Goal: Information Seeking & Learning: Learn about a topic

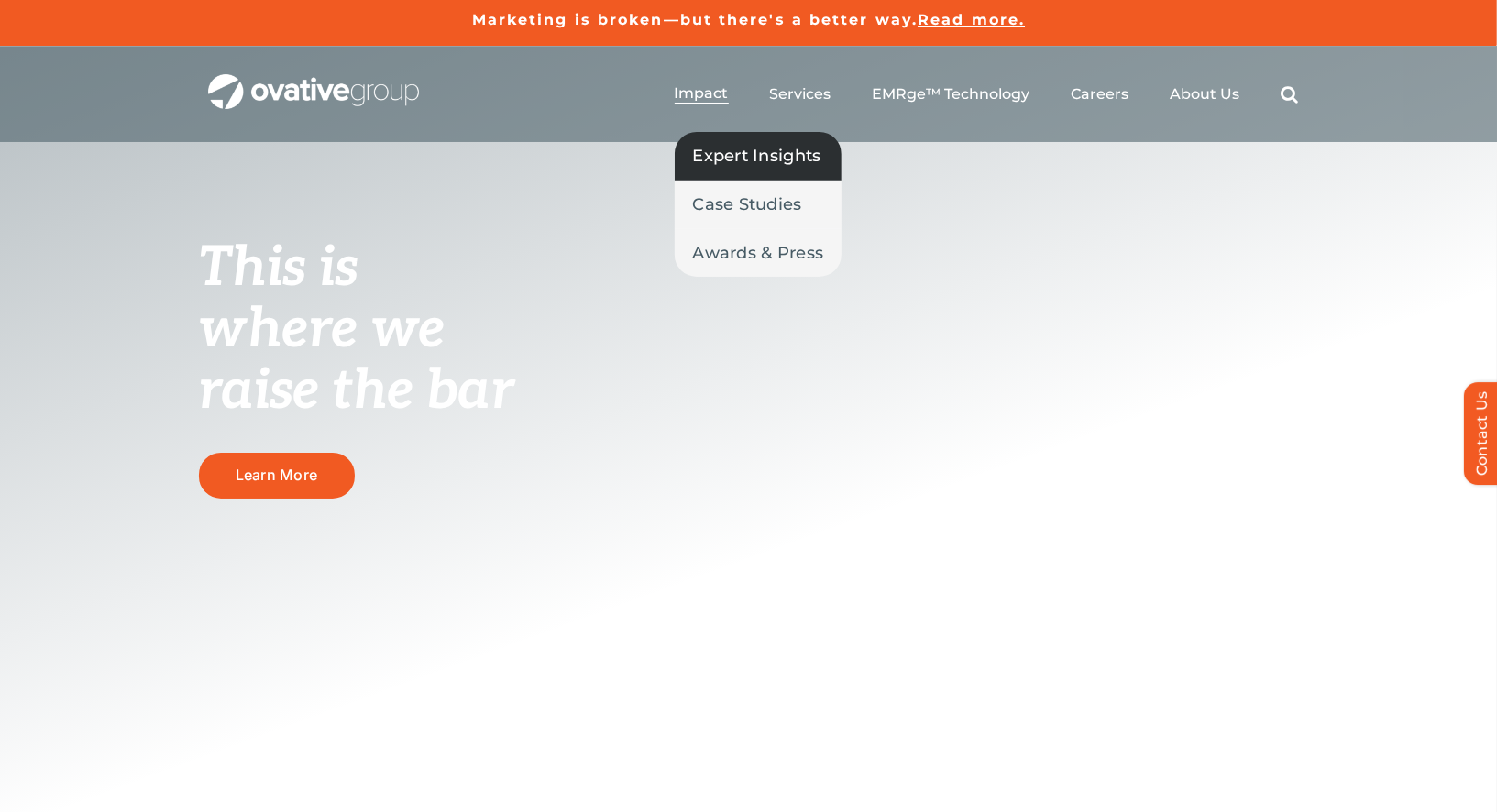
click at [726, 151] on span "Expert Insights" at bounding box center [757, 155] width 129 height 26
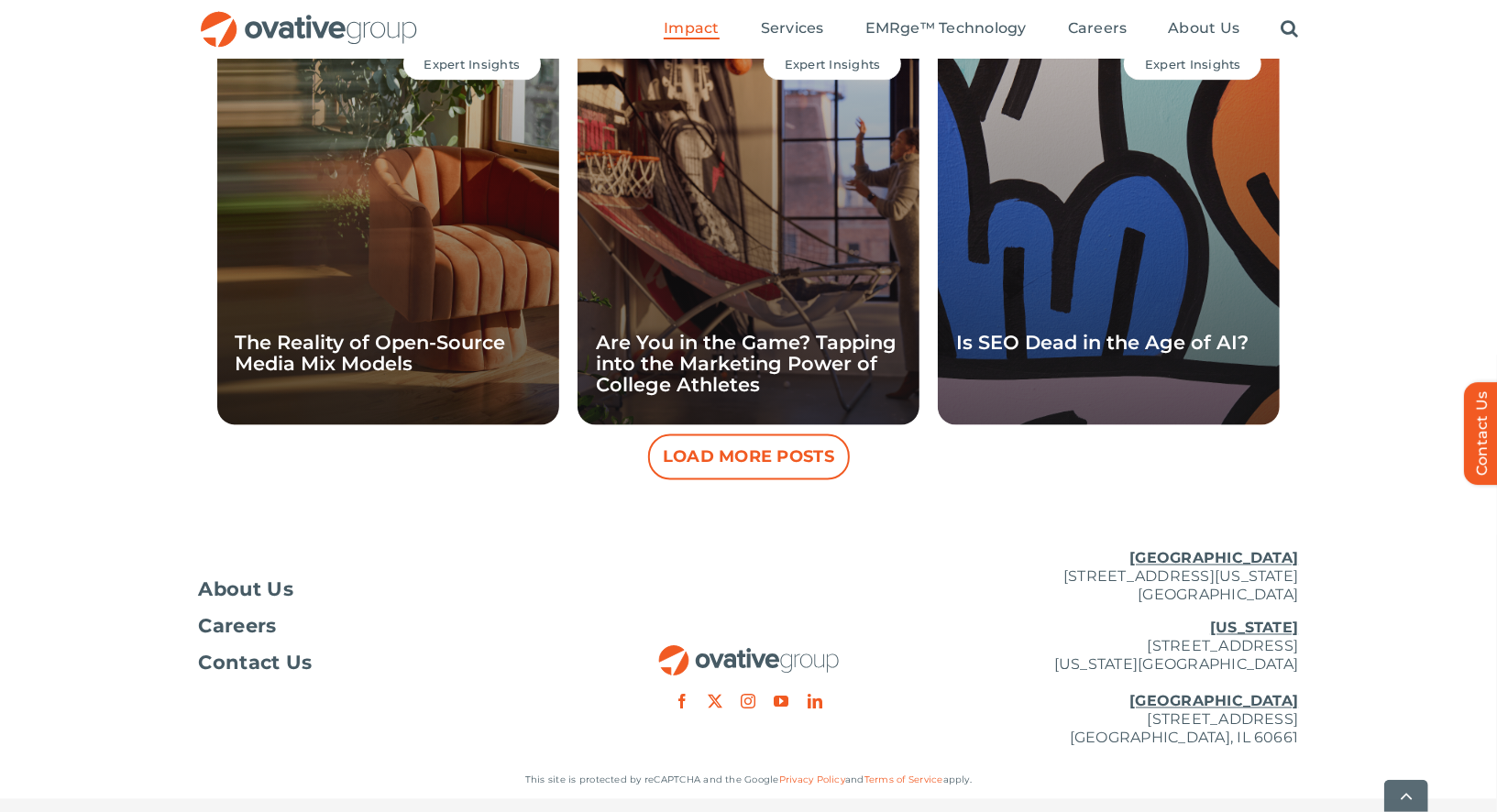
scroll to position [1781, 0]
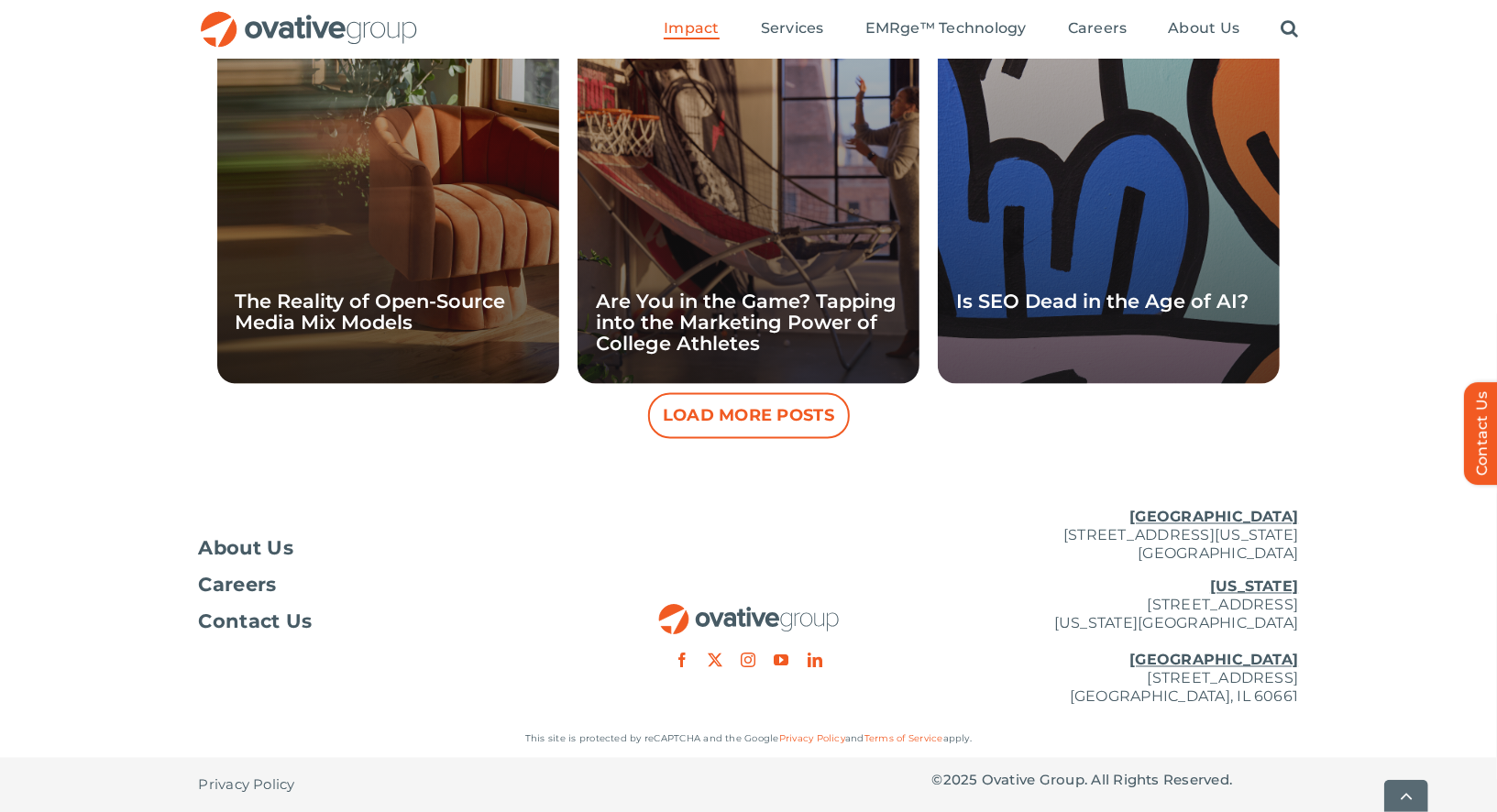
click at [778, 402] on button "Load More Posts" at bounding box center [749, 416] width 202 height 46
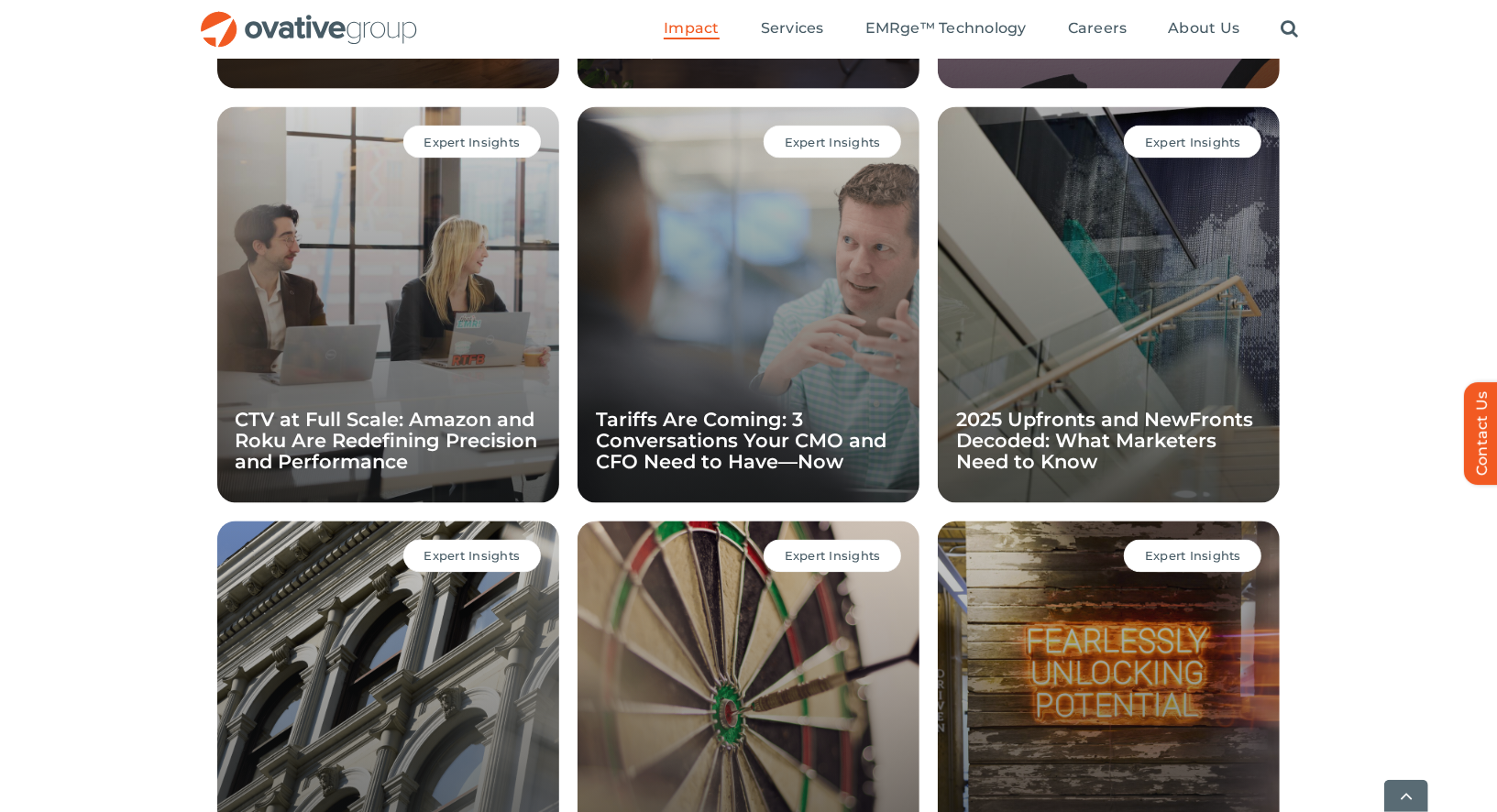
scroll to position [2540, 0]
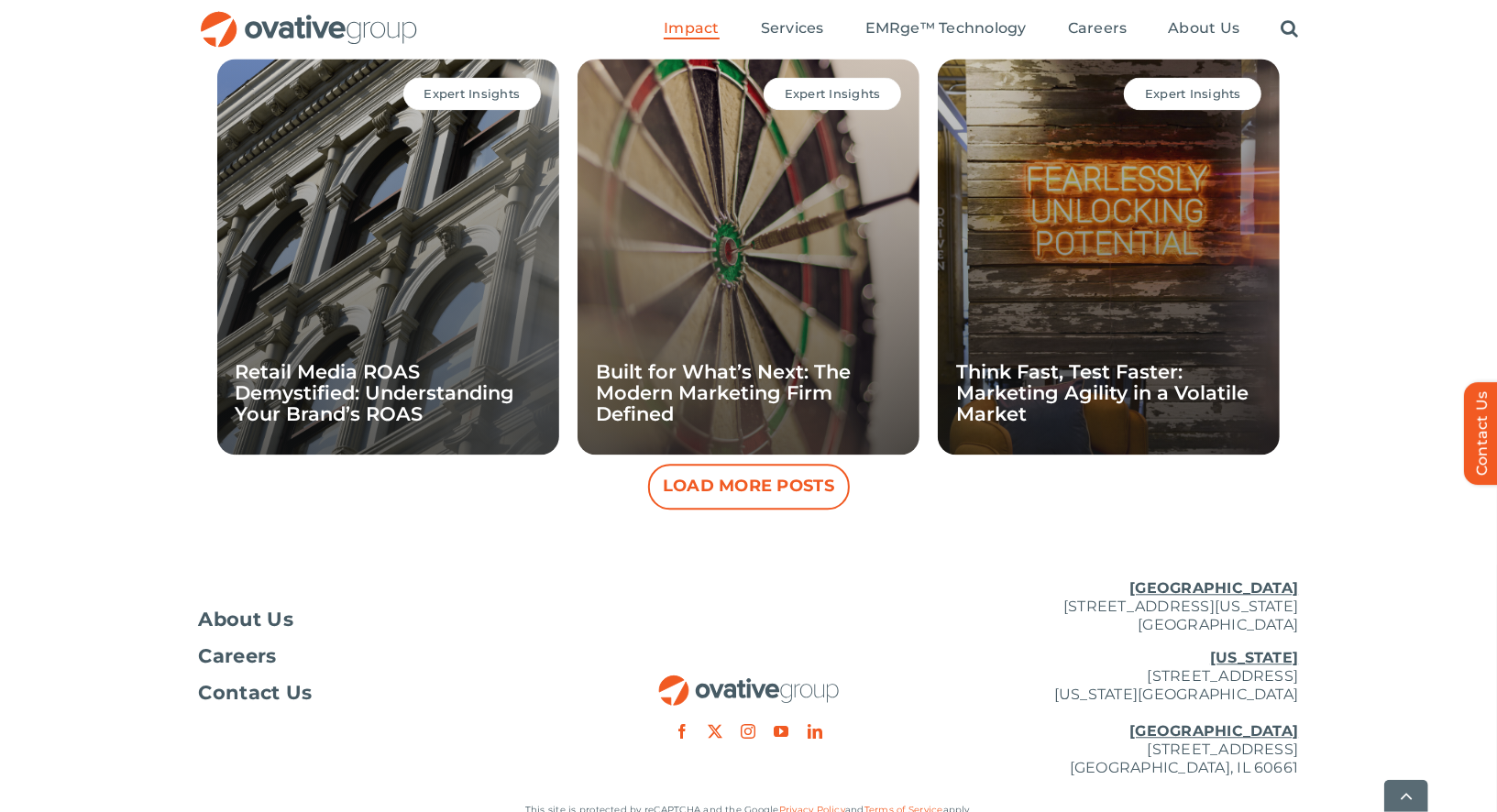
click at [762, 499] on button "Load More Posts" at bounding box center [749, 486] width 202 height 46
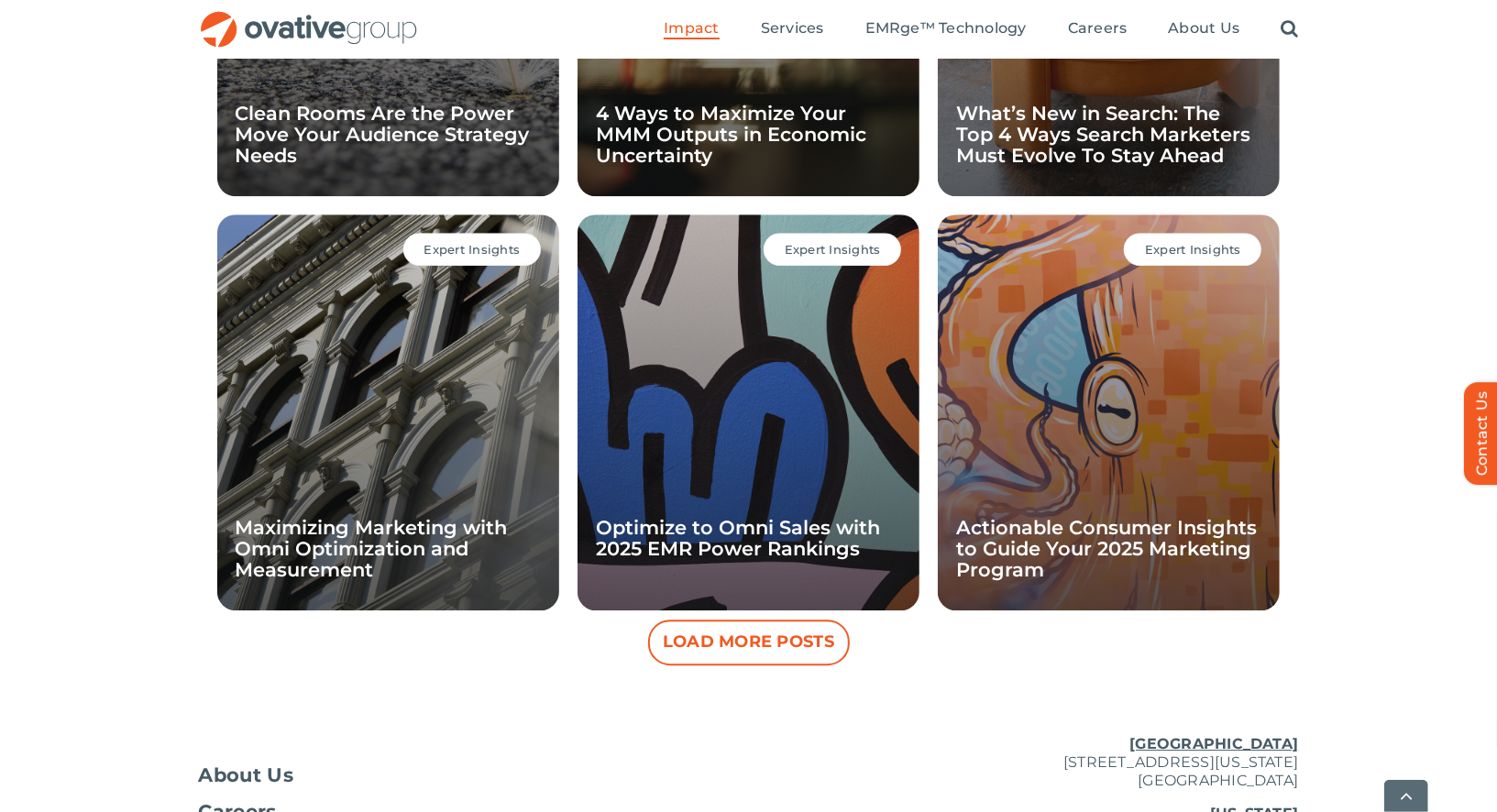
scroll to position [3437, 0]
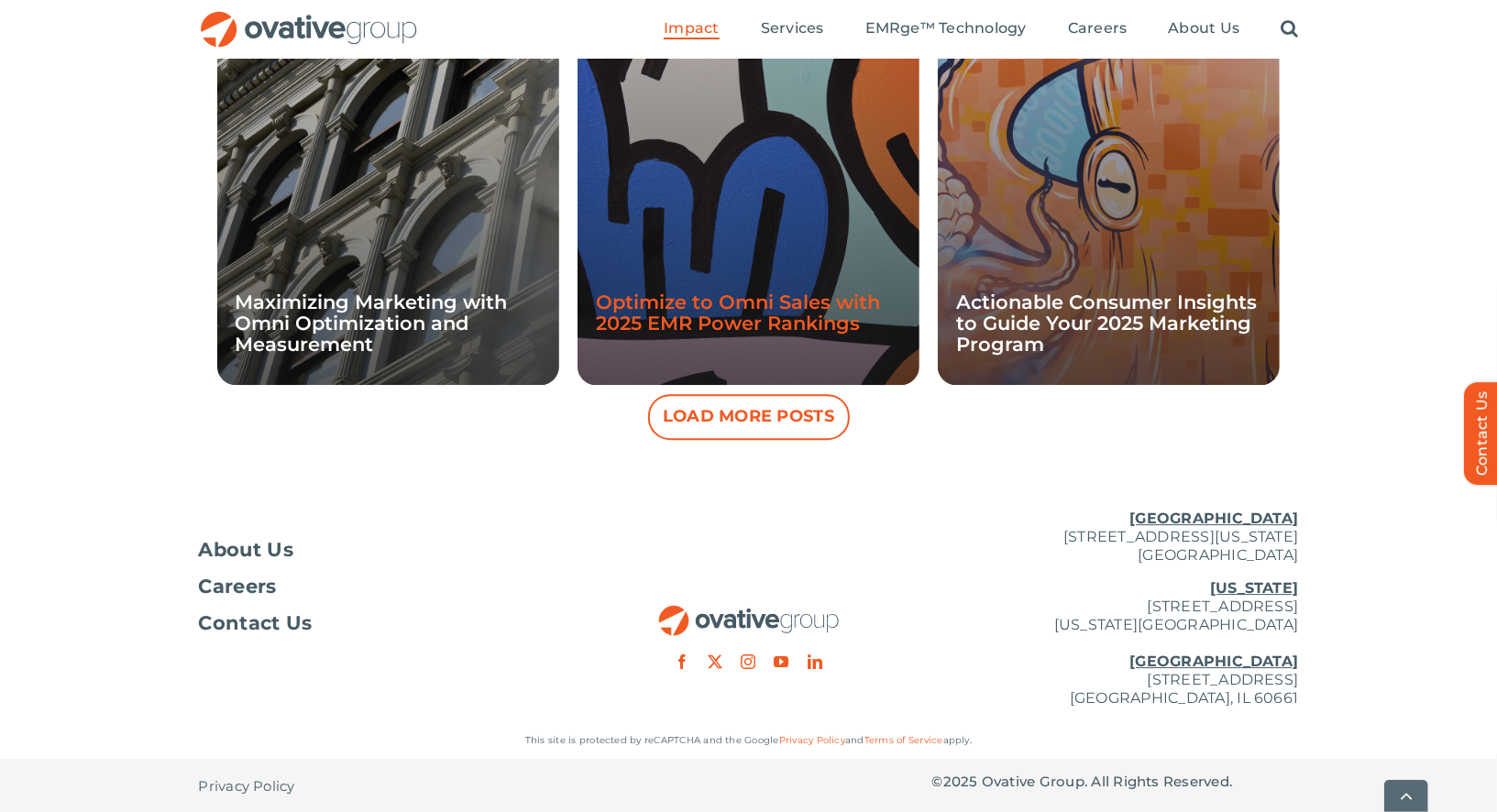
click at [758, 318] on link "Optimize to Omni Sales with 2025 EMR Power Rankings" at bounding box center [737, 312] width 284 height 44
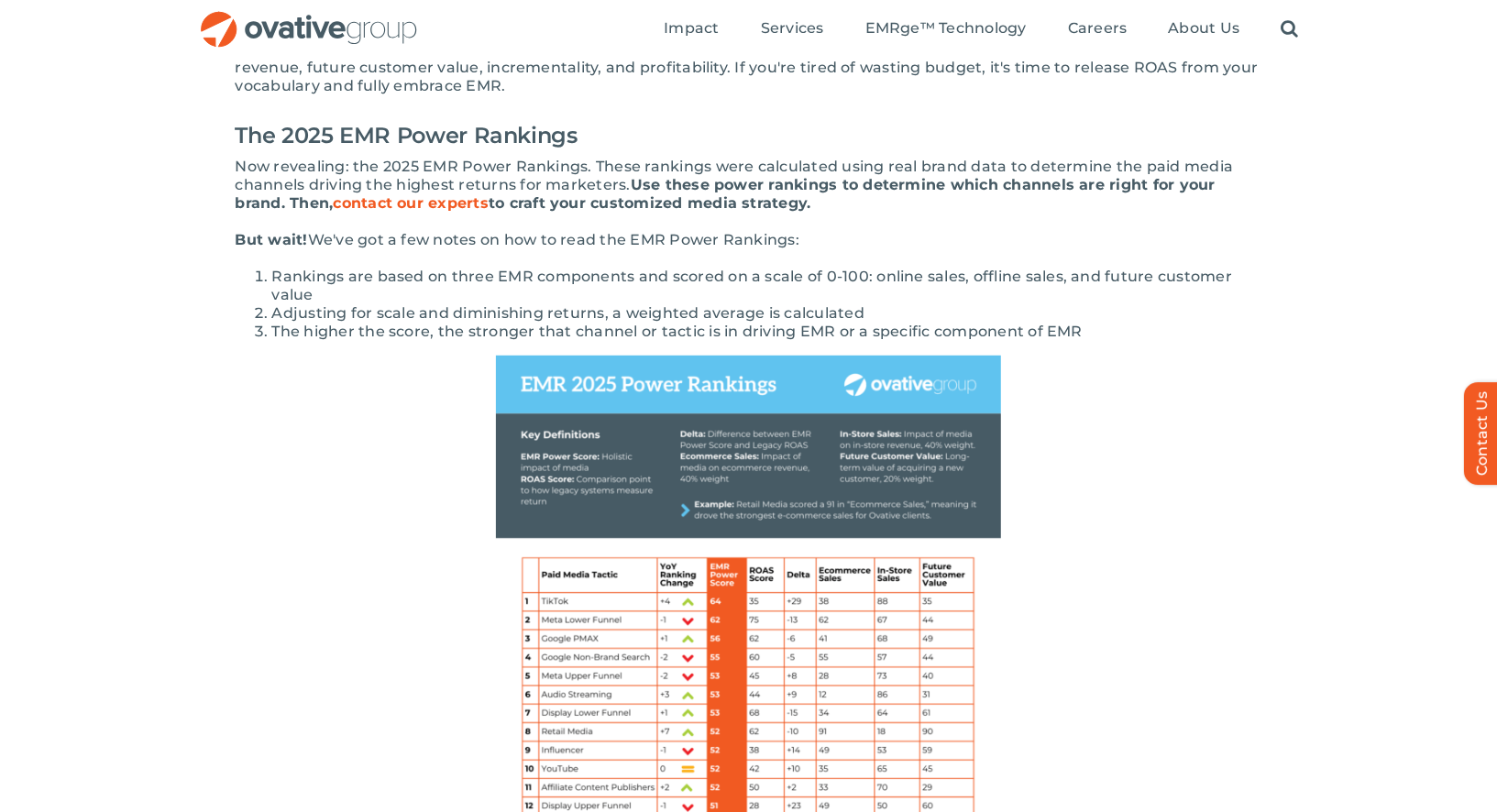
scroll to position [352, 0]
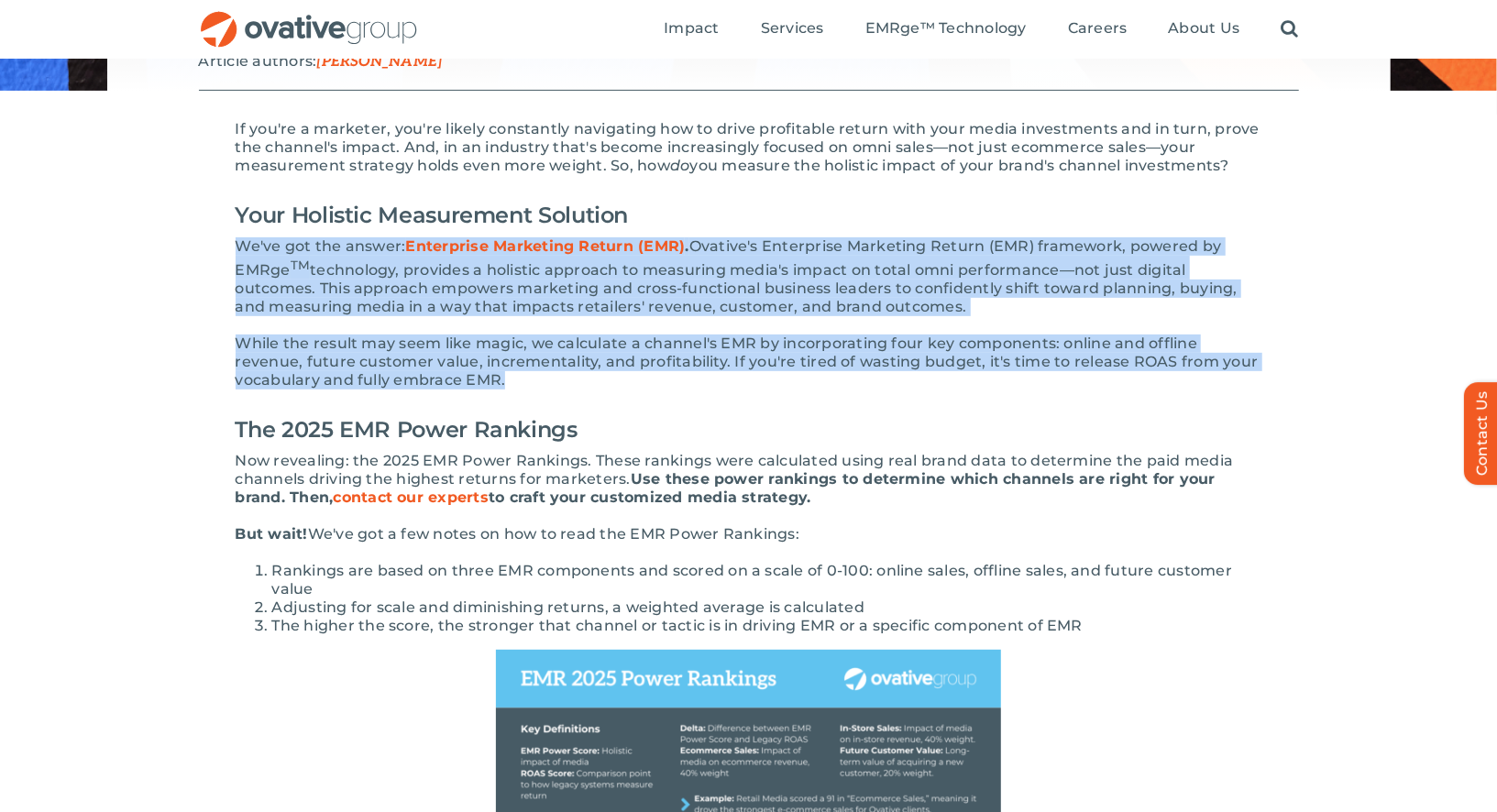
drag, startPoint x: 537, startPoint y: 379, endPoint x: 185, endPoint y: 237, distance: 379.6
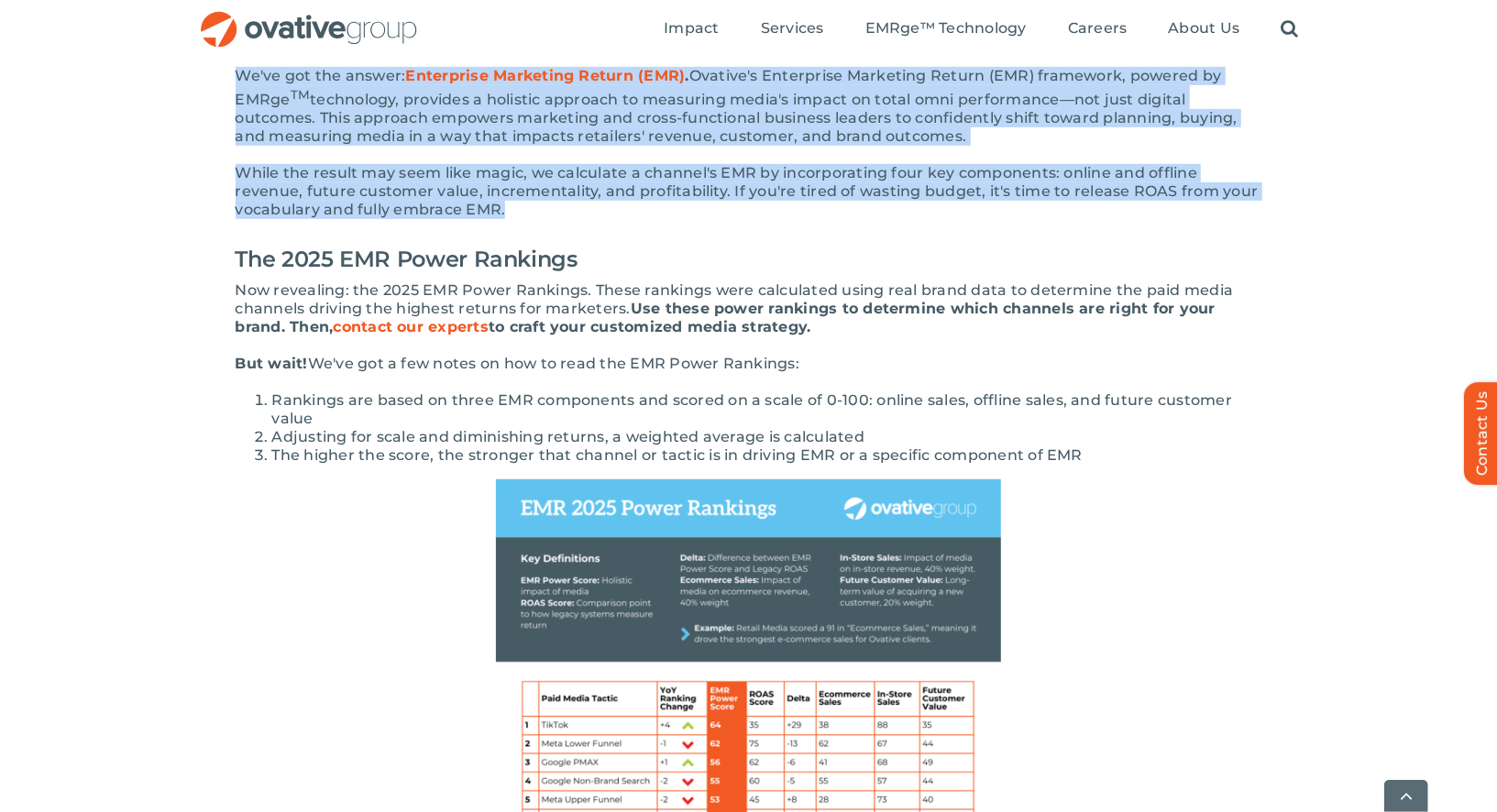
scroll to position [523, 0]
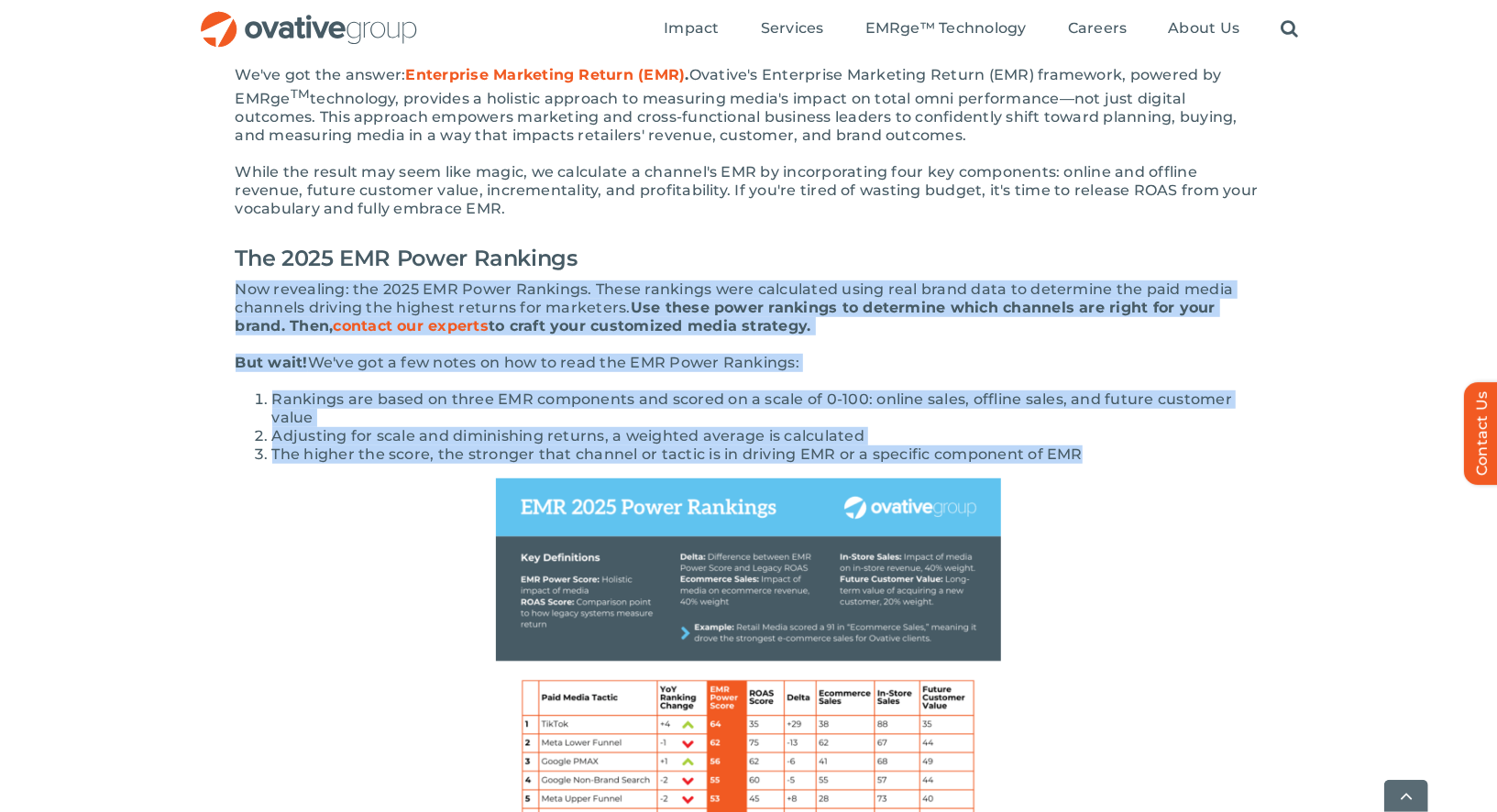
drag, startPoint x: 1084, startPoint y: 457, endPoint x: 240, endPoint y: 286, distance: 861.1
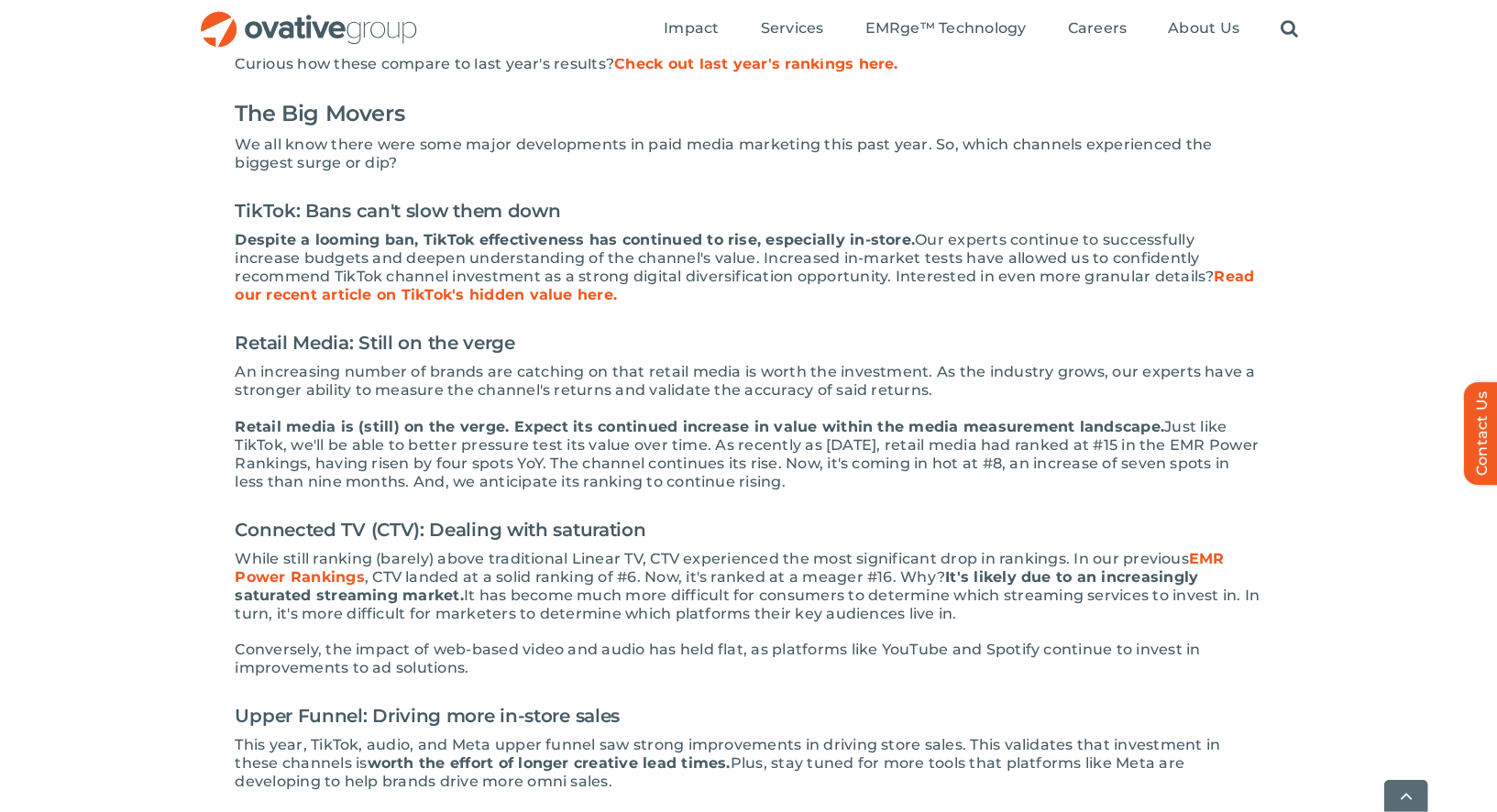
scroll to position [1631, 0]
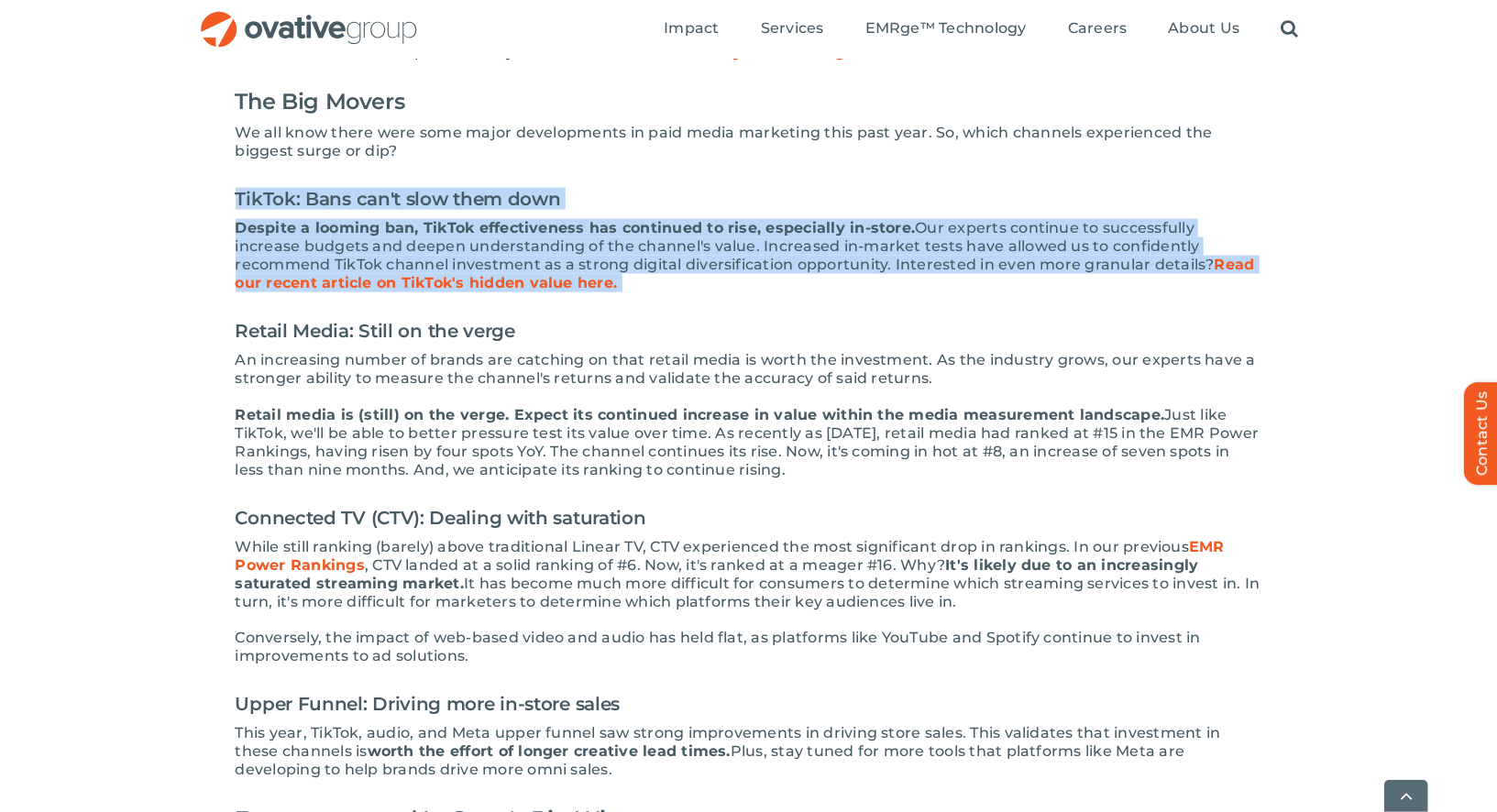
drag, startPoint x: 233, startPoint y: 198, endPoint x: 587, endPoint y: 298, distance: 367.9
click at [587, 299] on div "If you're a marketer, you're likely constantly navigating how to drive profitab…" at bounding box center [749, 251] width 1100 height 2879
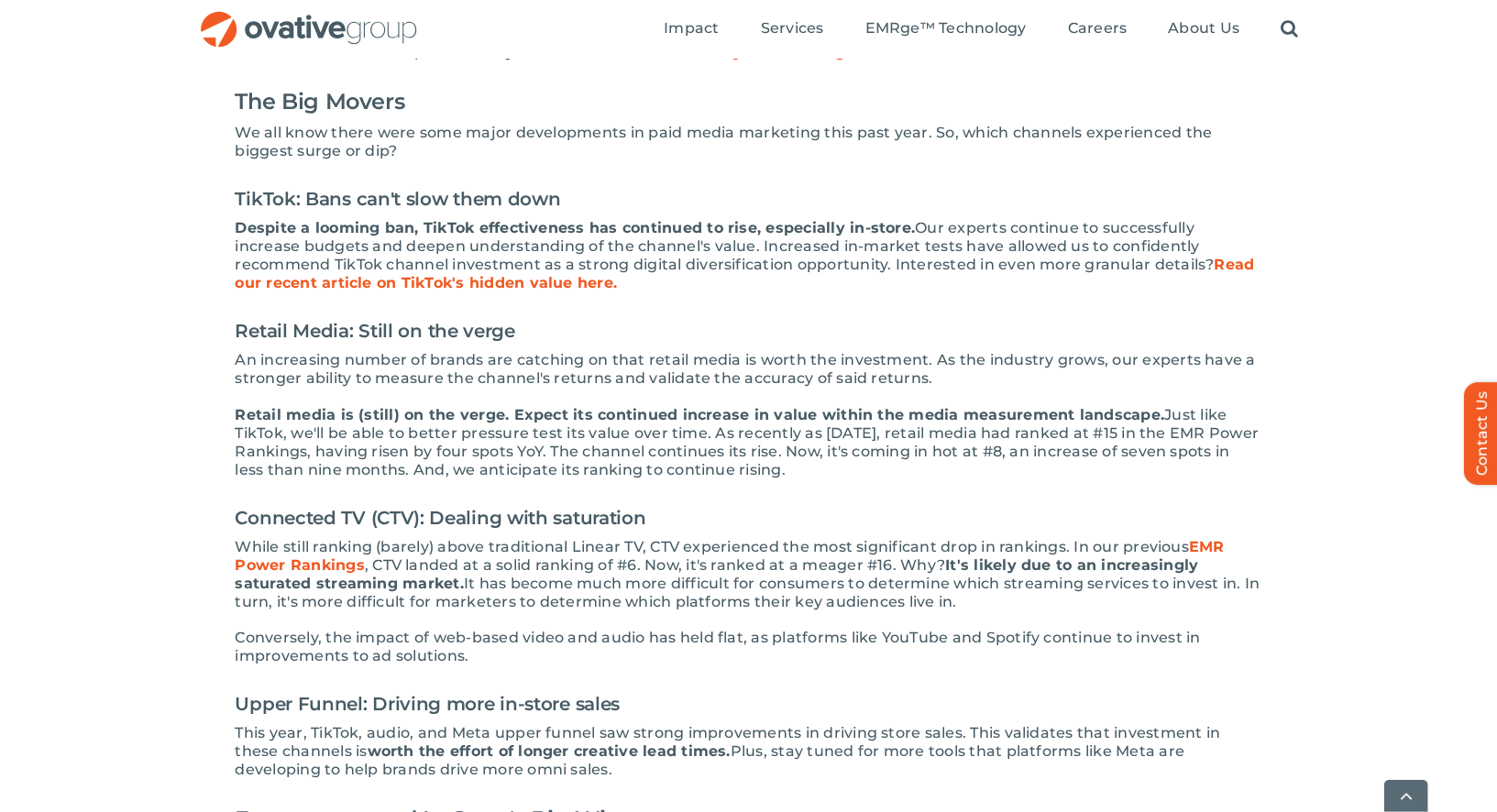
click at [648, 415] on strong "Retail media is (still) on the verge. Expect its continued increase in value wi…" at bounding box center [700, 415] width 929 height 18
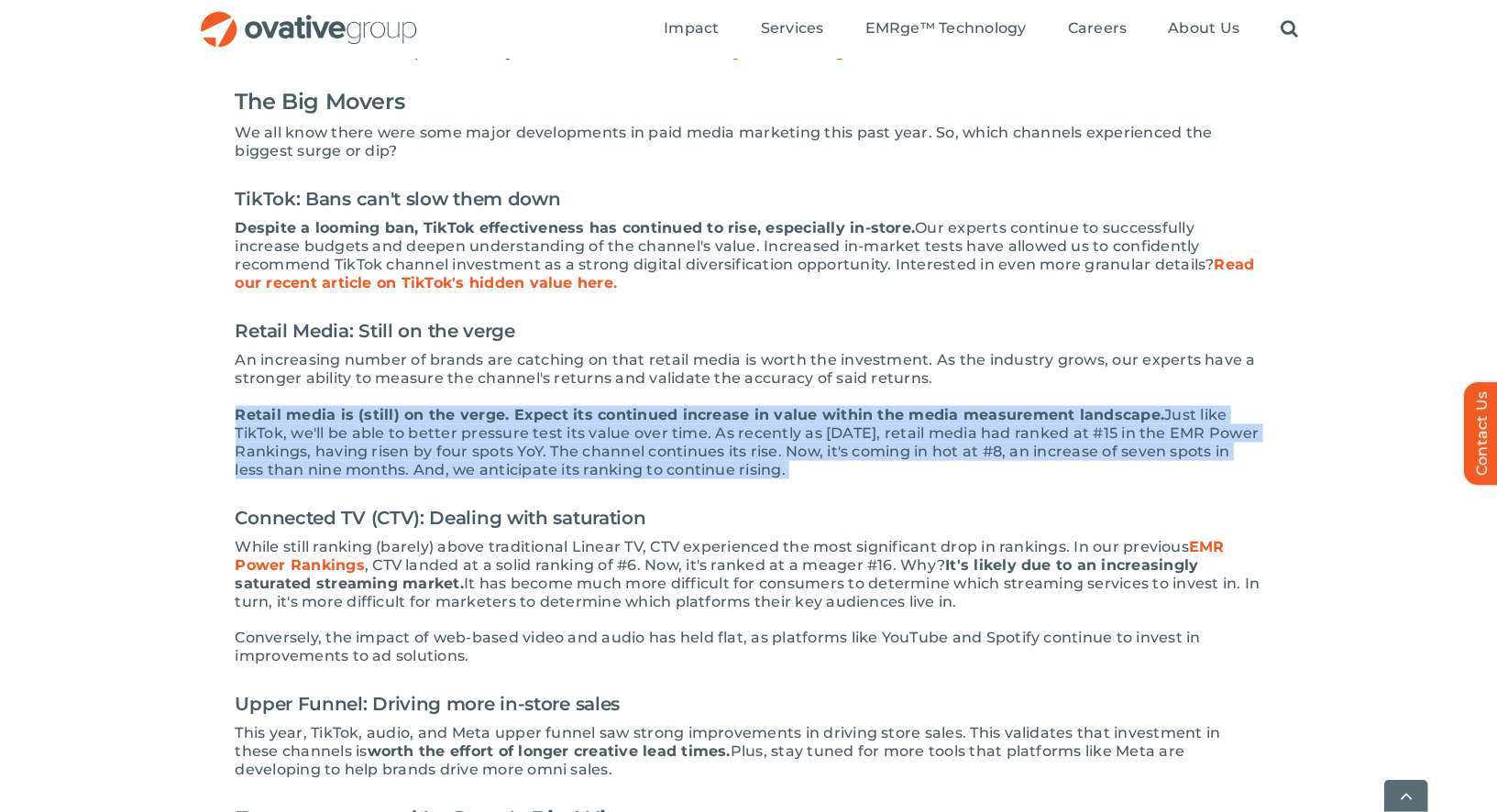
click at [648, 415] on strong "Retail media is (still) on the verge. Expect its continued increase in value wi…" at bounding box center [700, 415] width 929 height 18
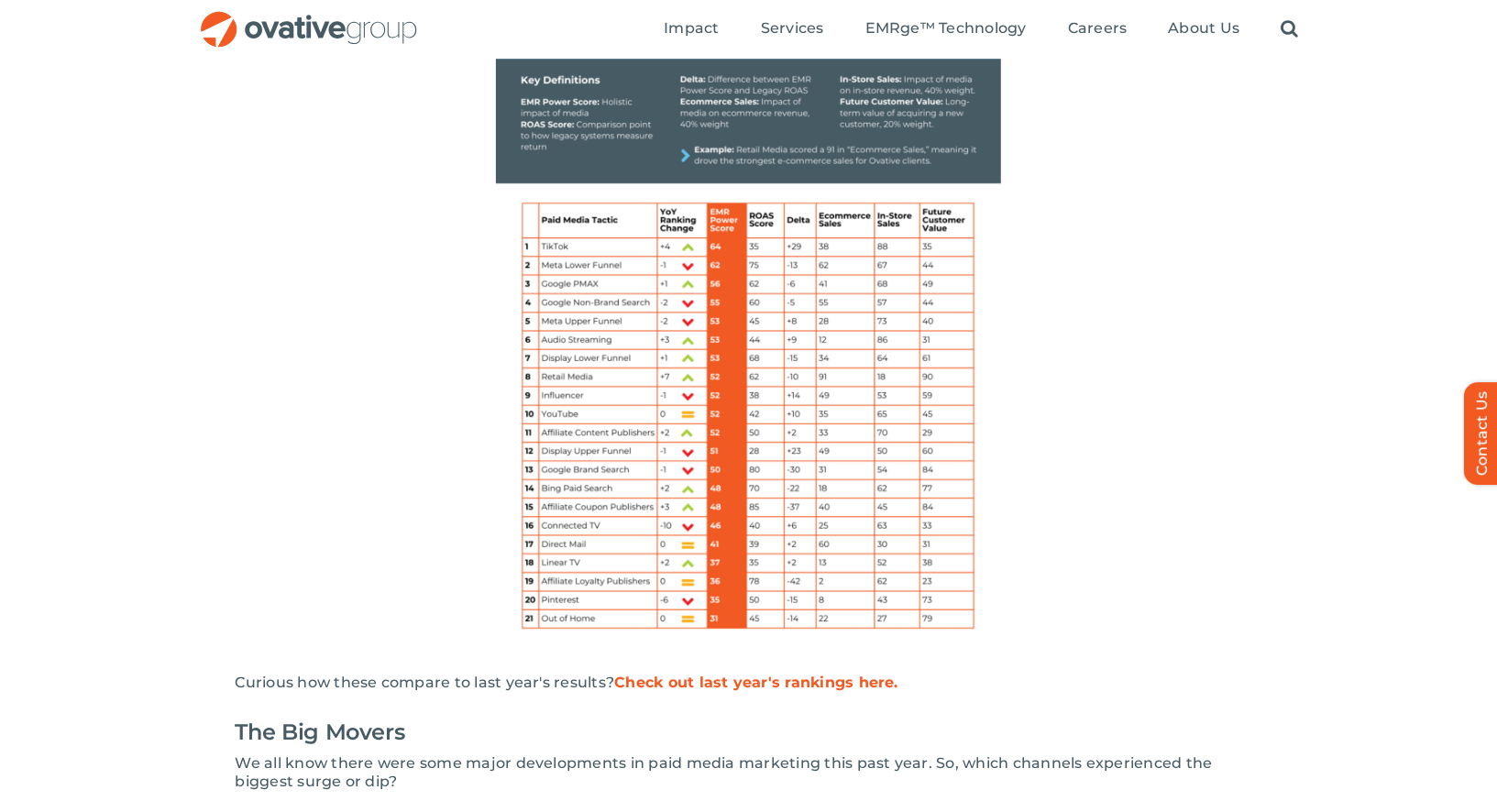
scroll to position [996, 0]
